Goal: Task Accomplishment & Management: Manage account settings

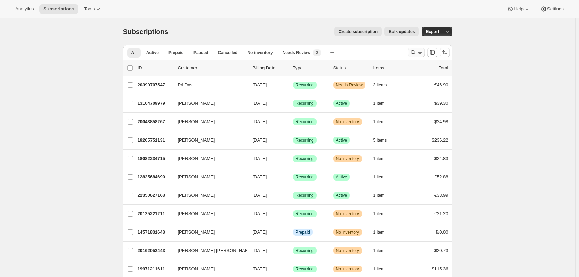
click at [413, 53] on icon "Search and filter results" at bounding box center [412, 52] width 5 height 5
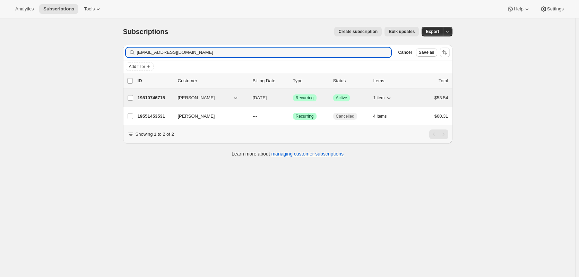
type input "[EMAIL_ADDRESS][DOMAIN_NAME]"
click at [149, 96] on p "19810746715" at bounding box center [155, 97] width 35 height 7
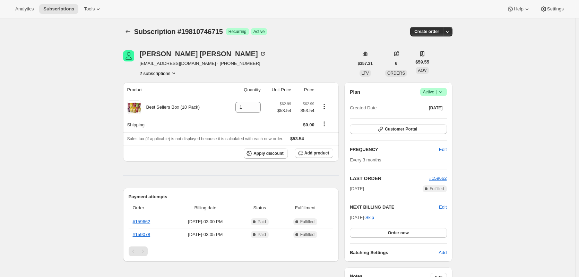
click at [444, 93] on icon at bounding box center [440, 91] width 7 height 7
click at [433, 117] on span "Cancel subscription" at bounding box center [435, 117] width 39 height 5
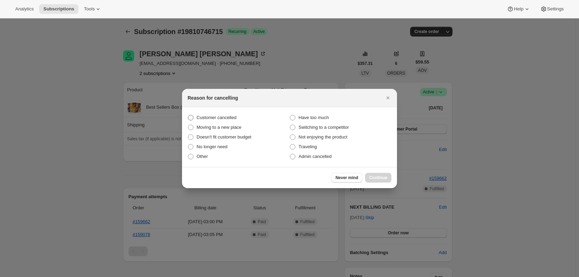
click at [192, 117] on span ":rbv:" at bounding box center [191, 118] width 6 height 6
click at [188, 115] on input "Customer cancelled" at bounding box center [188, 115] width 0 height 0
radio input "true"
click at [380, 180] on button "Continue" at bounding box center [378, 178] width 26 height 10
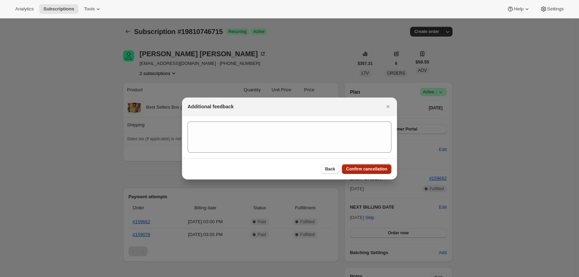
click at [374, 171] on span "Confirm cancellation" at bounding box center [366, 169] width 41 height 6
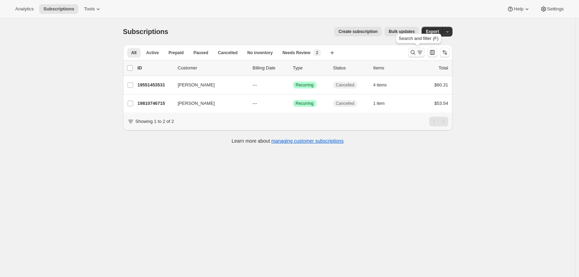
click at [415, 52] on icon "Search and filter results" at bounding box center [412, 52] width 5 height 5
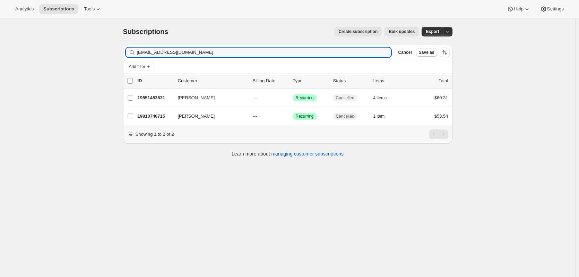
drag, startPoint x: 210, startPoint y: 54, endPoint x: 131, endPoint y: 55, distance: 79.4
click at [131, 55] on div "[EMAIL_ADDRESS][DOMAIN_NAME] Clear" at bounding box center [259, 52] width 266 height 10
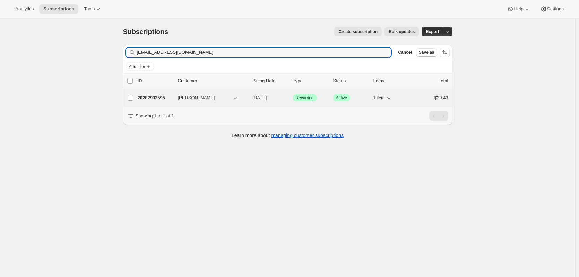
type input "linzhentk@gmail.com"
click at [202, 97] on button "Ling Ho" at bounding box center [208, 97] width 69 height 11
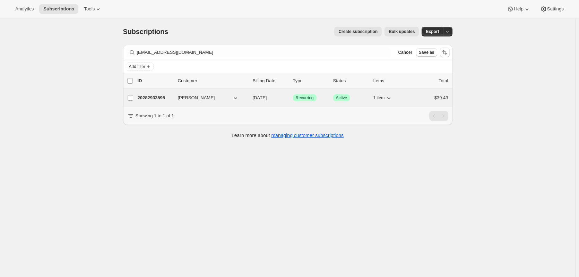
click at [162, 98] on p "20282933595" at bounding box center [155, 97] width 35 height 7
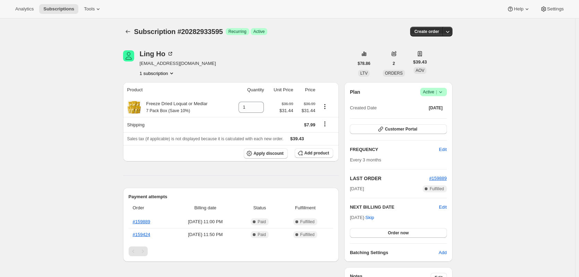
click at [444, 91] on icon at bounding box center [440, 91] width 7 height 7
click at [430, 116] on span "Cancel subscription" at bounding box center [435, 117] width 39 height 5
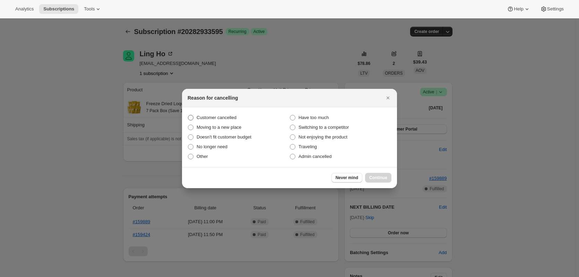
click at [192, 119] on span ":r2v:" at bounding box center [191, 118] width 6 height 6
click at [188, 115] on input "Customer cancelled" at bounding box center [188, 115] width 0 height 0
radio input "true"
click at [383, 179] on span "Continue" at bounding box center [378, 178] width 18 height 6
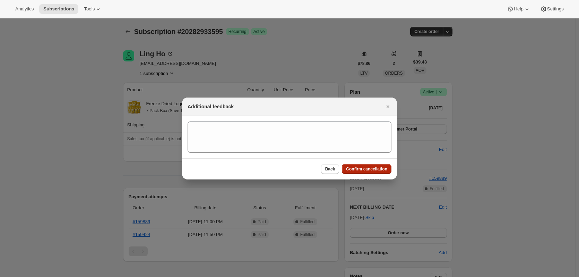
click at [370, 168] on span "Confirm cancellation" at bounding box center [366, 169] width 41 height 6
